Goal: Transaction & Acquisition: Purchase product/service

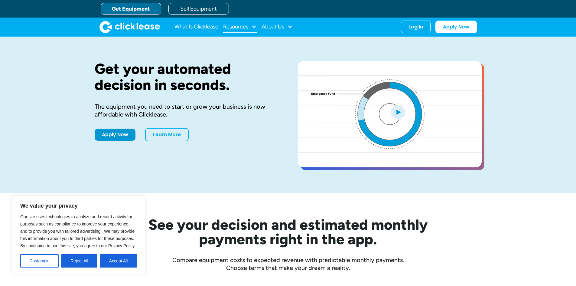
click at [240, 21] on div "Resources" at bounding box center [240, 27] width 34 height 12
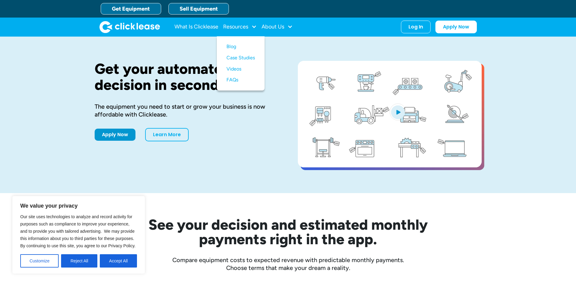
click at [221, 10] on link "Sell Equipment" at bounding box center [198, 8] width 60 height 11
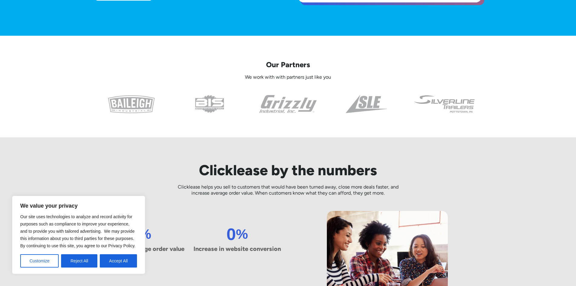
scroll to position [181, 0]
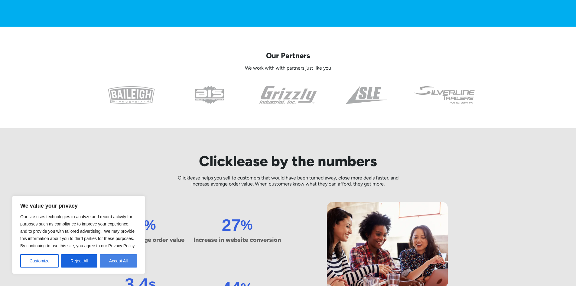
click at [122, 261] on button "Accept All" at bounding box center [118, 260] width 37 height 13
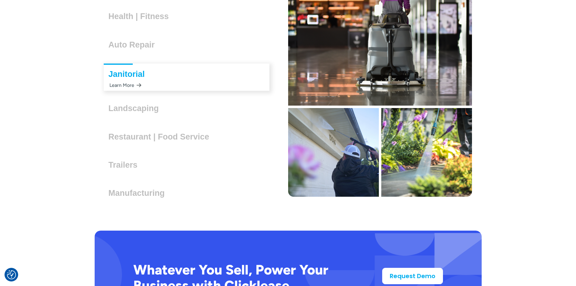
scroll to position [1784, 0]
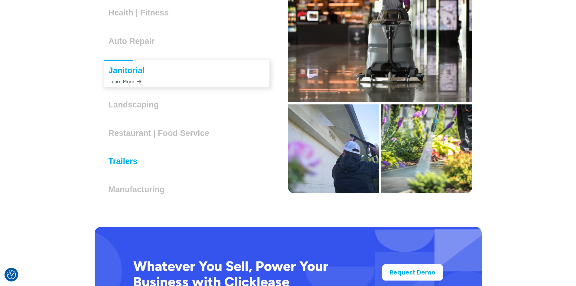
click at [141, 162] on h3 "Trailers" at bounding box center [126, 161] width 34 height 9
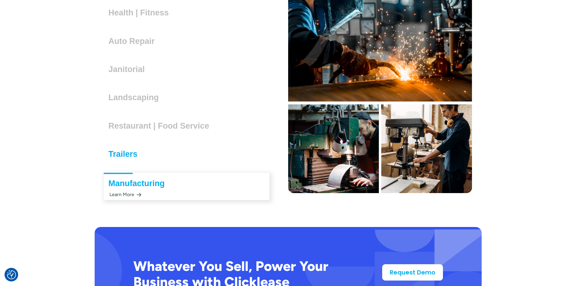
click at [124, 155] on h3 "Trailers" at bounding box center [126, 153] width 34 height 9
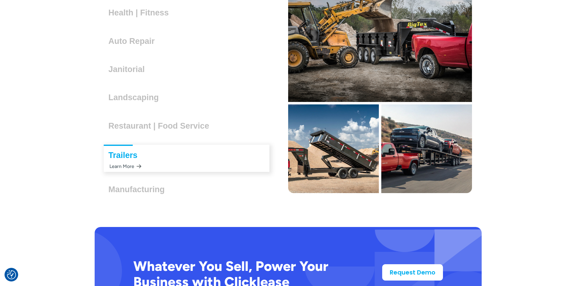
click at [131, 161] on div "Learn More" at bounding box center [125, 166] width 33 height 12
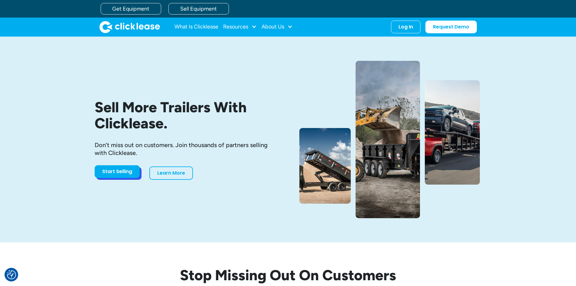
click at [131, 173] on link "Start Selling" at bounding box center [117, 171] width 45 height 13
click at [132, 27] on img "home" at bounding box center [129, 27] width 60 height 12
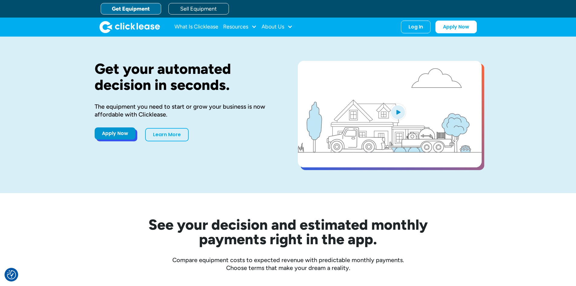
click at [118, 135] on link "Apply Now" at bounding box center [115, 133] width 41 height 12
